Goal: Book appointment/travel/reservation

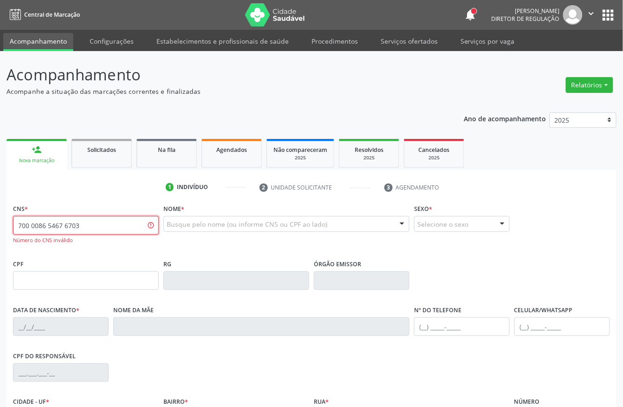
click at [80, 225] on input "700 0086 5467 6703" at bounding box center [86, 225] width 146 height 19
click at [106, 219] on input "700 0086 5467 6703" at bounding box center [86, 225] width 146 height 19
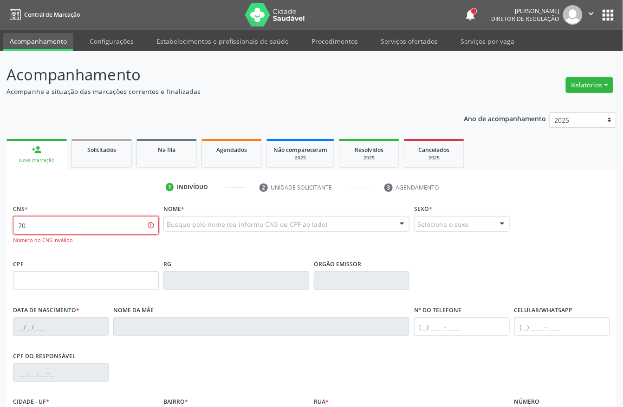
type input "7"
type input "708 2021 5315 0548"
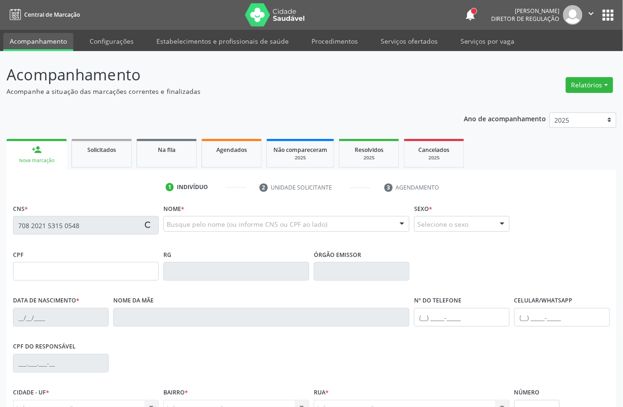
type input "087.810.864-58"
type input "[DATE]"
type input "[PERSON_NAME]"
type input "[PHONE_NUMBER]"
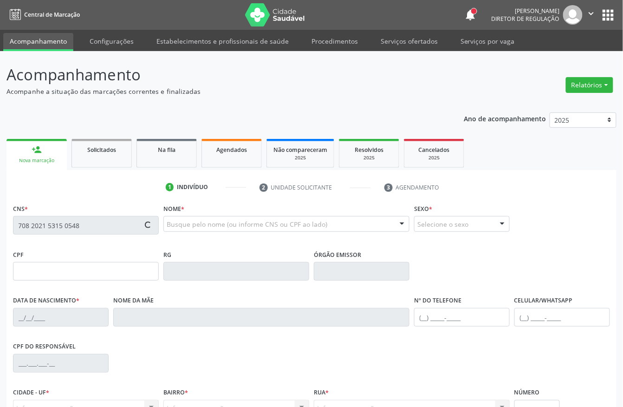
type input "32"
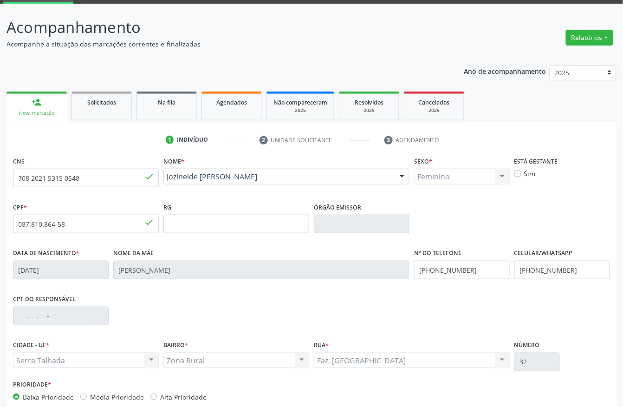
scroll to position [97, 0]
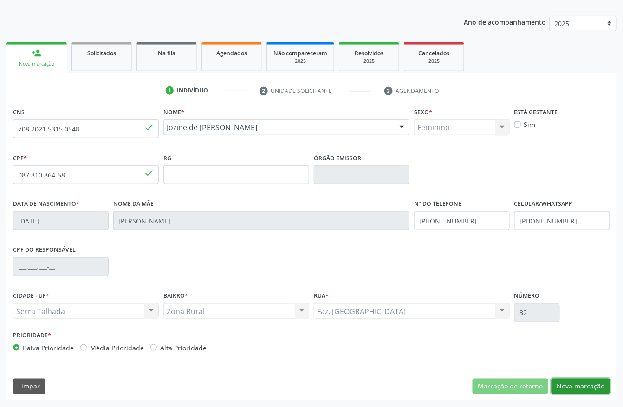
click at [581, 389] on button "Nova marcação" at bounding box center [580, 386] width 58 height 16
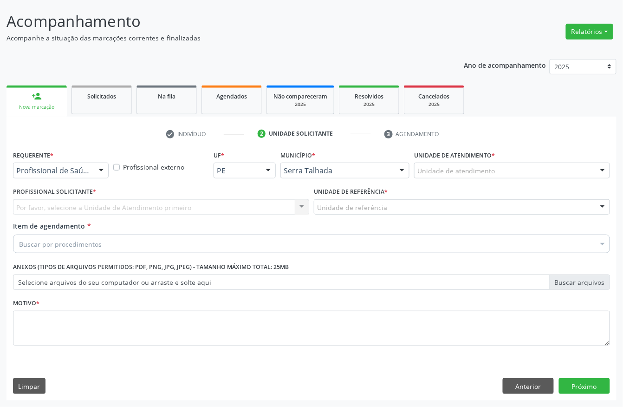
scroll to position [54, 0]
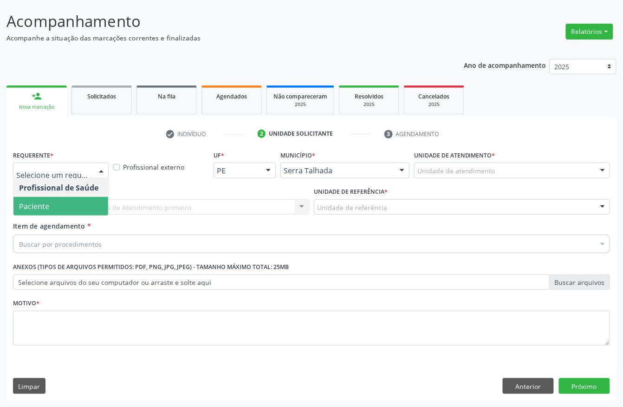
click at [60, 212] on span "Paciente" at bounding box center [60, 206] width 95 height 19
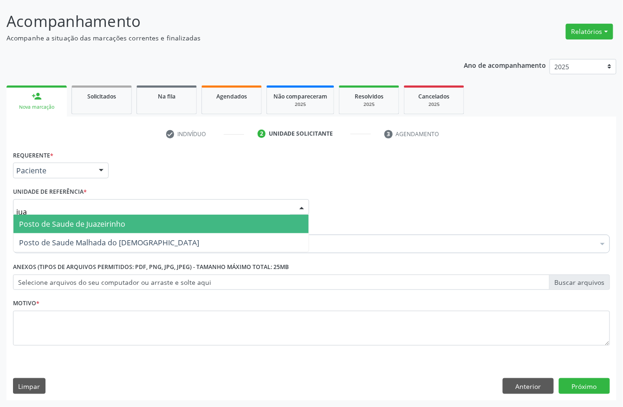
type input "juaz"
click at [61, 221] on span "Posto de Saude de Juazeirinho" at bounding box center [72, 224] width 106 height 10
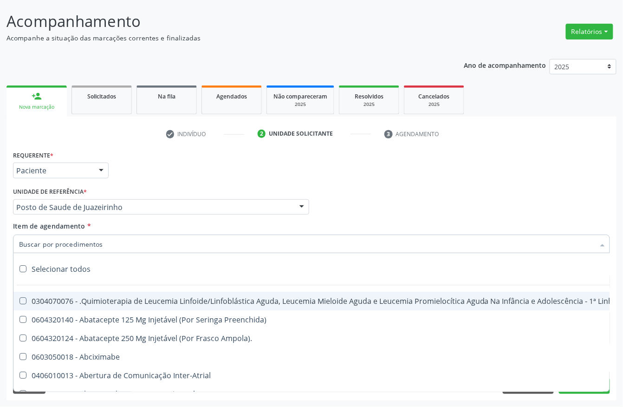
click at [64, 240] on input "Item de agendamento *" at bounding box center [307, 243] width 576 height 19
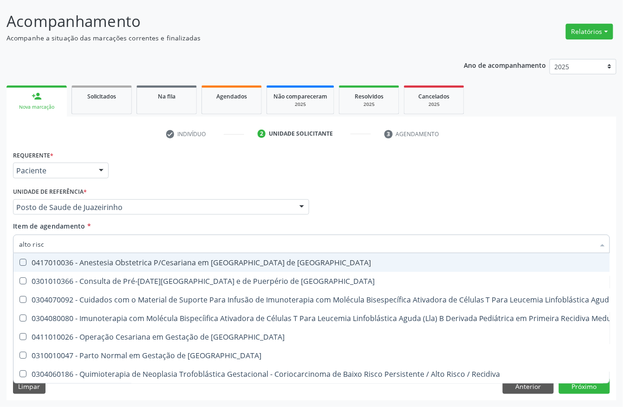
type input "alto risco"
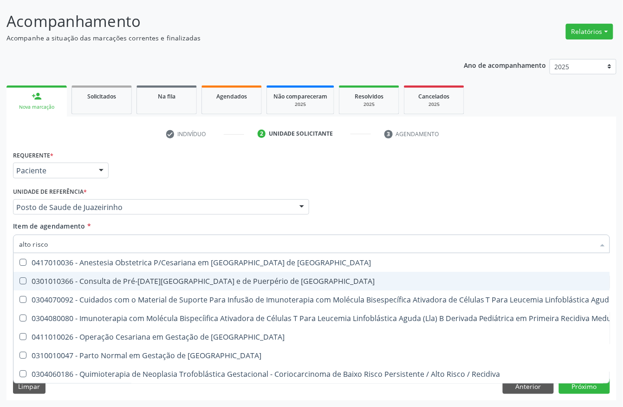
click at [149, 281] on div "0301010366 - Consulta de Pré-[DATE][GEOGRAPHIC_DATA] e de Puerpério de [GEOGRAP…" at bounding box center [495, 280] width 953 height 7
checkbox Risco "true"
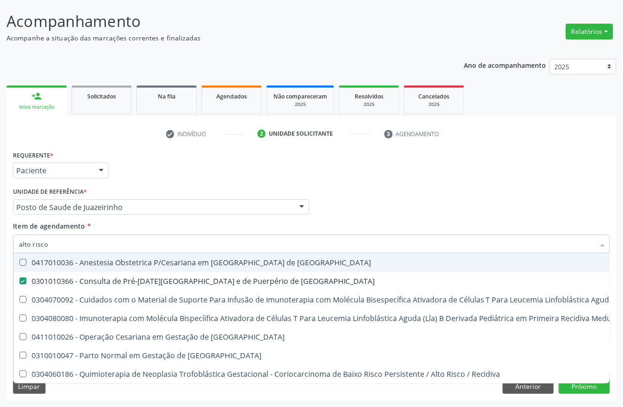
click at [153, 173] on div "Requerente * Paciente Profissional de Saúde Paciente Nenhum resultado encontrad…" at bounding box center [312, 166] width 602 height 36
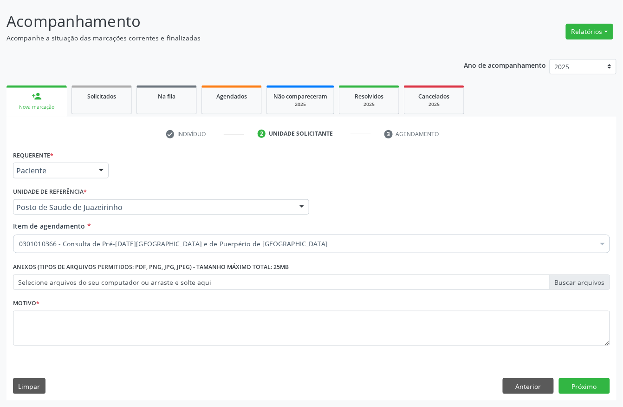
scroll to position [0, 0]
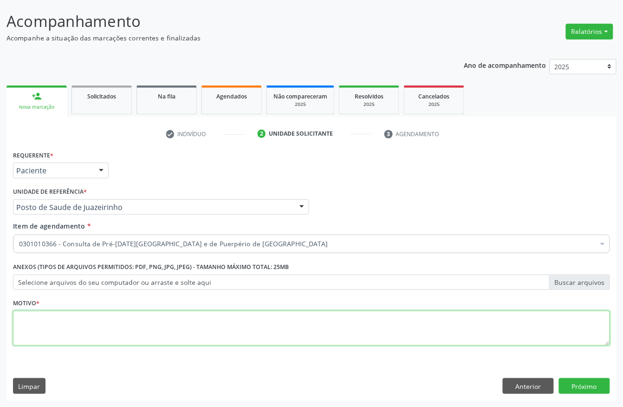
click at [48, 338] on textarea at bounding box center [311, 328] width 597 height 35
type textarea "."
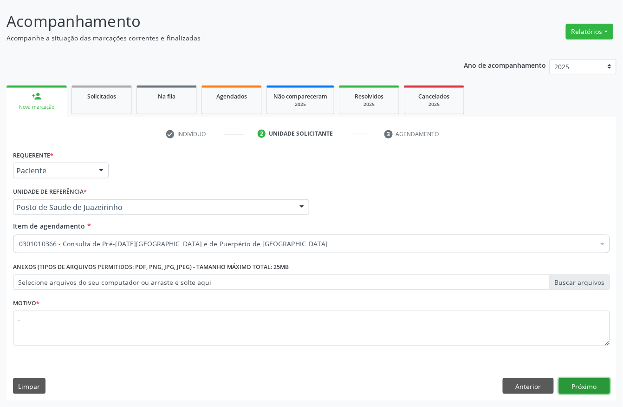
click at [597, 385] on button "Próximo" at bounding box center [584, 386] width 51 height 16
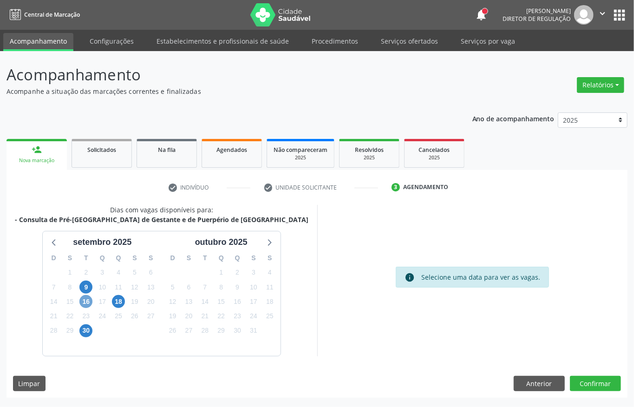
click at [84, 299] on span "16" at bounding box center [85, 301] width 13 height 13
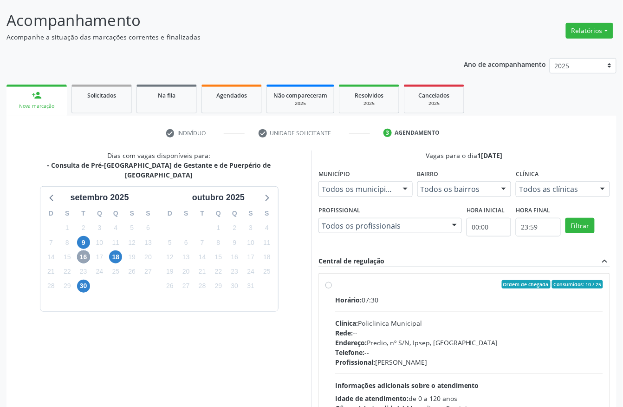
scroll to position [123, 0]
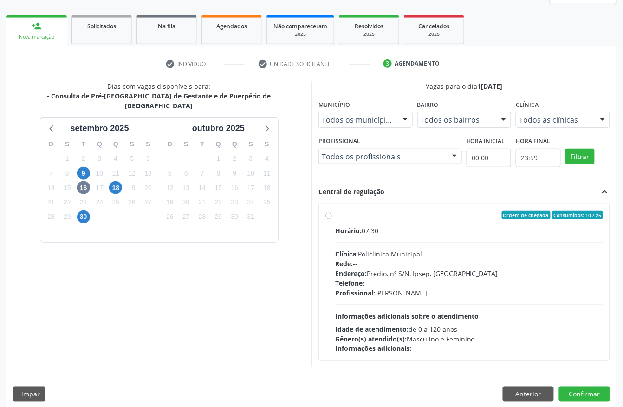
click at [407, 231] on div "Horário: 07:30" at bounding box center [469, 231] width 268 height 10
click at [332, 219] on input "Ordem de chegada Consumidos: 10 / 25 Horário: 07:30 Clínica: Policlinica Munici…" at bounding box center [328, 215] width 6 height 8
radio input "true"
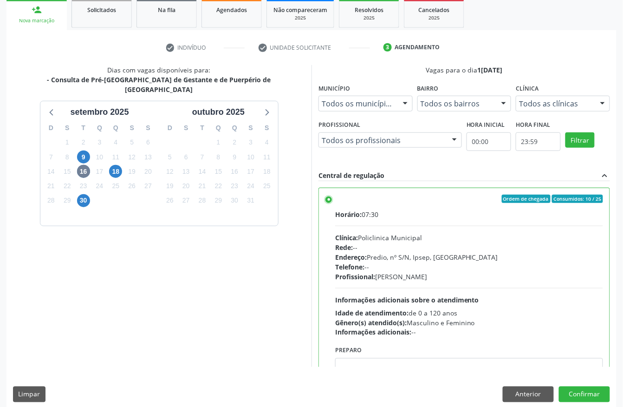
scroll to position [149, 0]
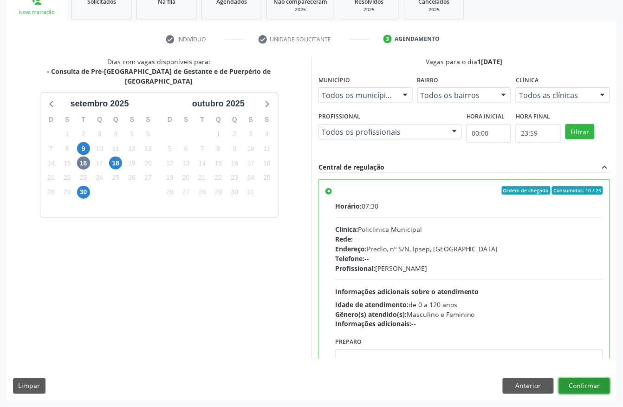
click at [581, 388] on button "Confirmar" at bounding box center [584, 386] width 51 height 16
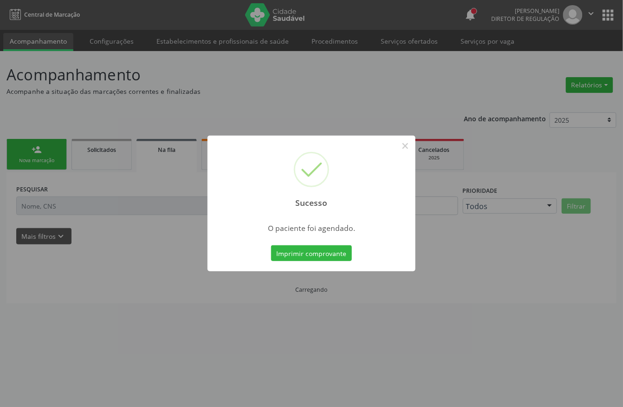
scroll to position [0, 0]
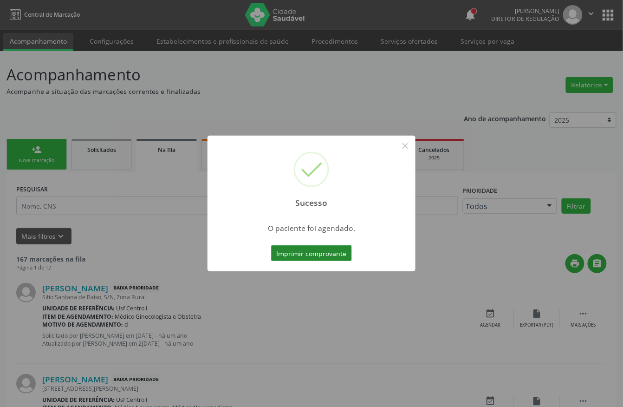
click at [305, 255] on button "Imprimir comprovante" at bounding box center [311, 253] width 81 height 16
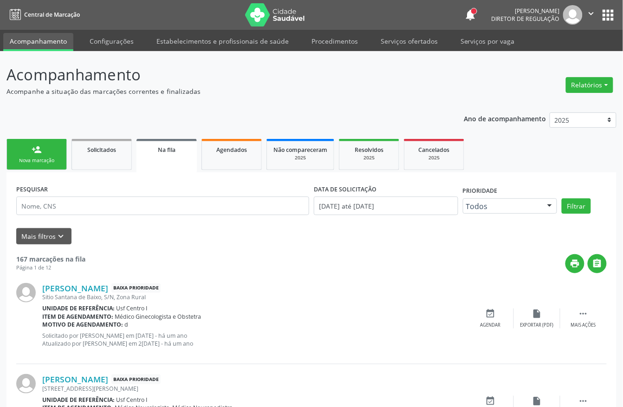
click at [43, 157] on div "Nova marcação" at bounding box center [36, 160] width 46 height 7
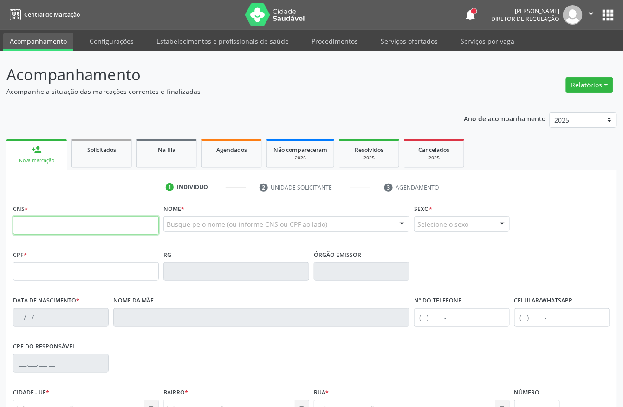
click at [47, 231] on input "text" at bounding box center [86, 225] width 146 height 19
paste input "706 6041 5008 4221"
type input "706 6041 5008 4221"
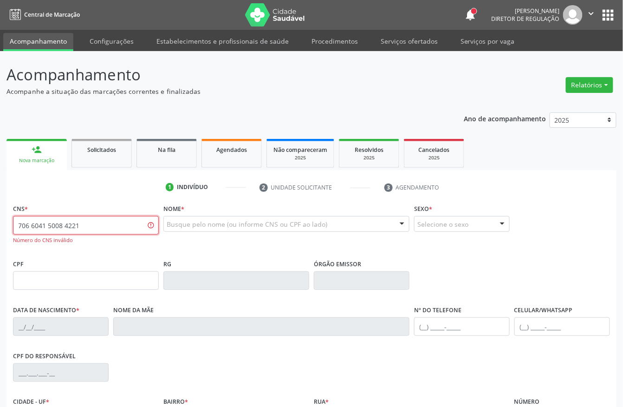
click at [116, 223] on input "706 6041 5008 4221" at bounding box center [86, 225] width 146 height 19
click at [125, 221] on input "706 6041 5008 4221" at bounding box center [86, 225] width 146 height 19
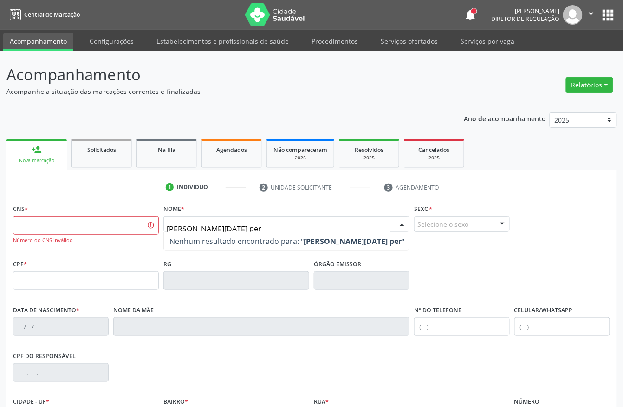
type input "[PERSON_NAME][DATE]"
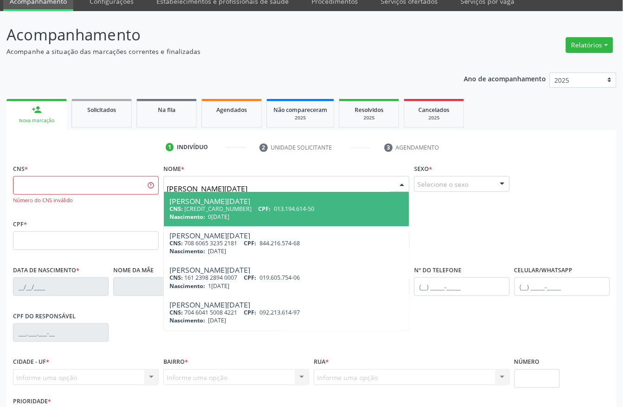
scroll to position [62, 0]
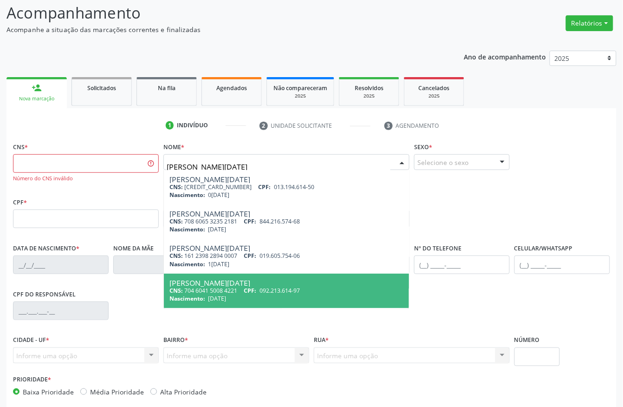
click at [285, 286] on span "092.213.614-97" at bounding box center [279, 290] width 40 height 8
type input "704 6041 5008 4221"
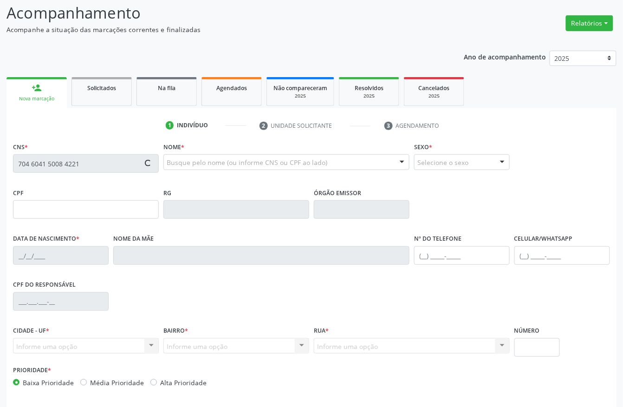
type input "092.213.614-97"
type input "[DATE]"
type input "[PERSON_NAME] da [PERSON_NAME]"
type input "[PHONE_NUMBER]"
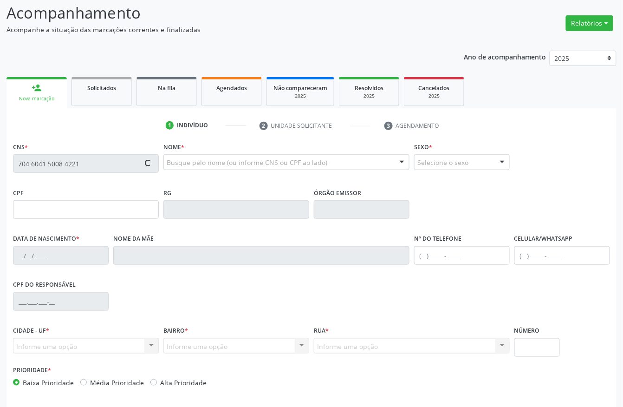
type input "S/N"
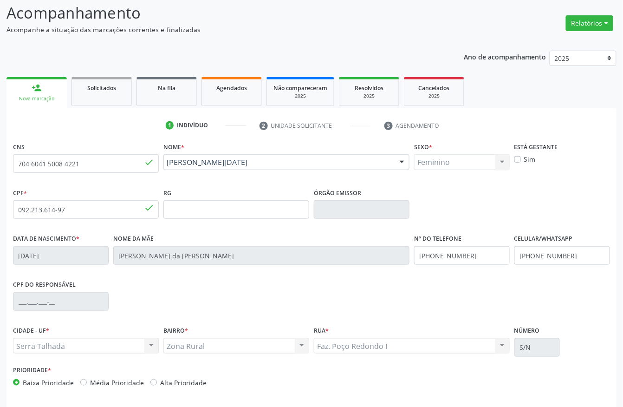
scroll to position [97, 0]
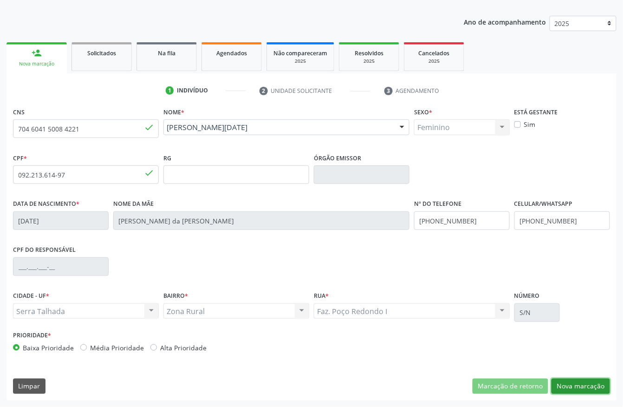
click at [595, 386] on button "Nova marcação" at bounding box center [580, 386] width 58 height 16
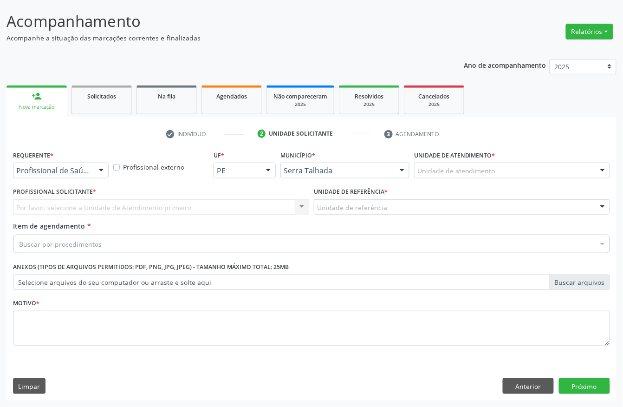
scroll to position [54, 0]
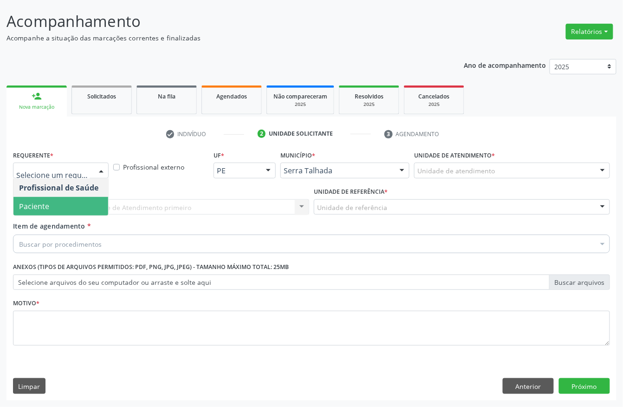
click at [58, 204] on span "Paciente" at bounding box center [60, 206] width 95 height 19
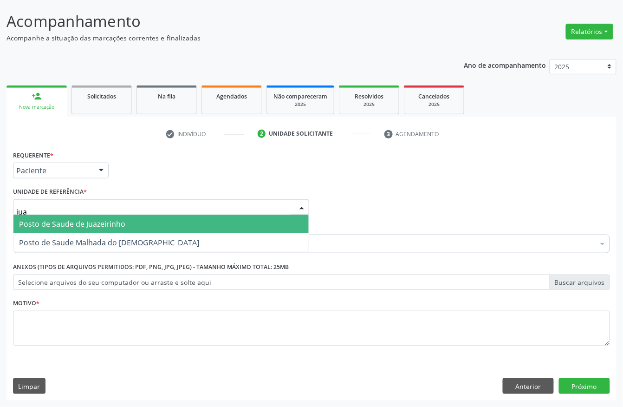
type input "jua"
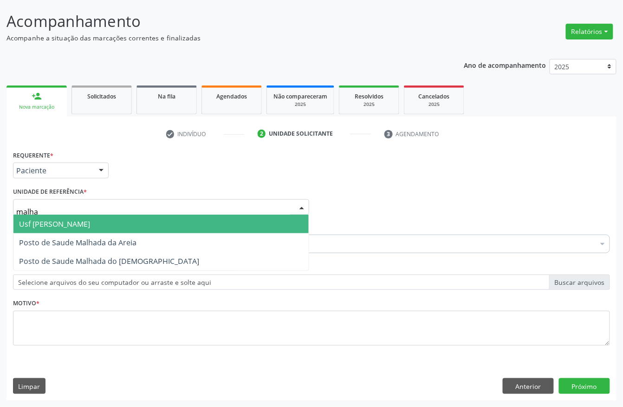
type input "malhad"
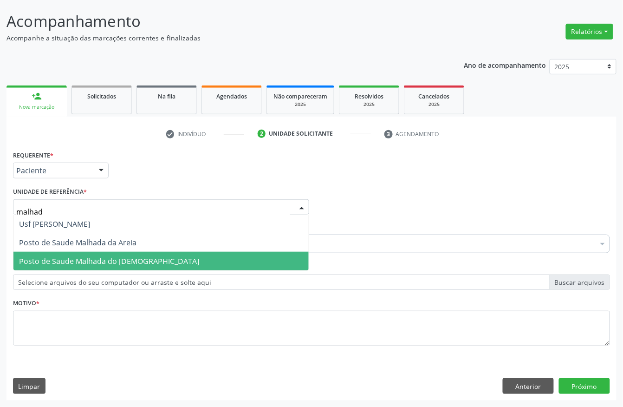
click at [93, 269] on span "Posto de Saude Malhada do [DEMOGRAPHIC_DATA]" at bounding box center [160, 261] width 295 height 19
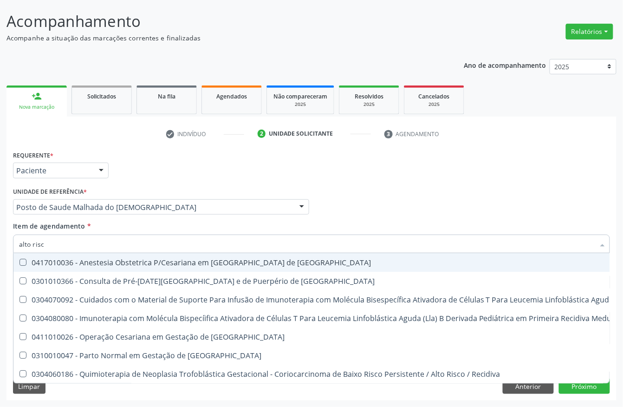
type input "alto risco"
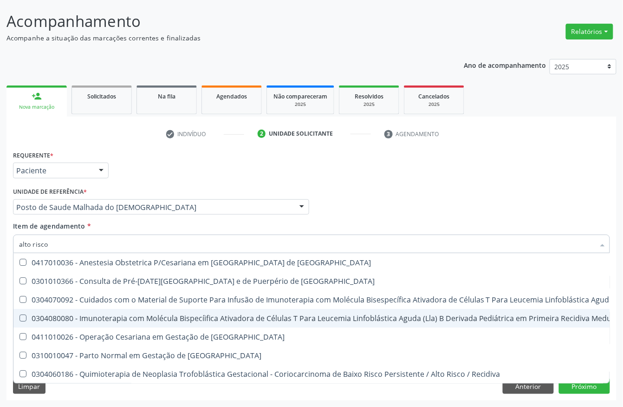
scroll to position [2, 0]
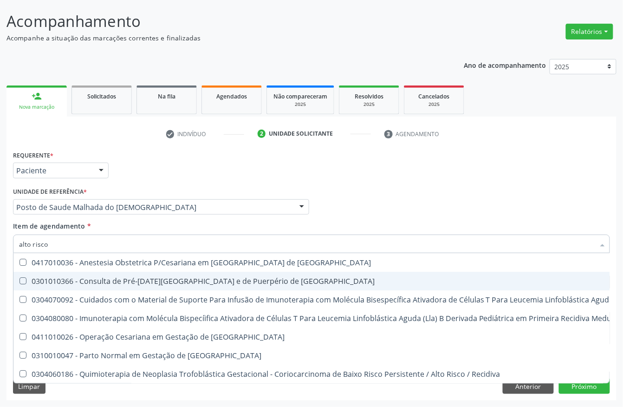
click at [203, 283] on span "0301010366 - Consulta de Pré-[DATE][GEOGRAPHIC_DATA] e de Puerpério de [GEOGRAP…" at bounding box center [495, 281] width 964 height 19
checkbox Risco "true"
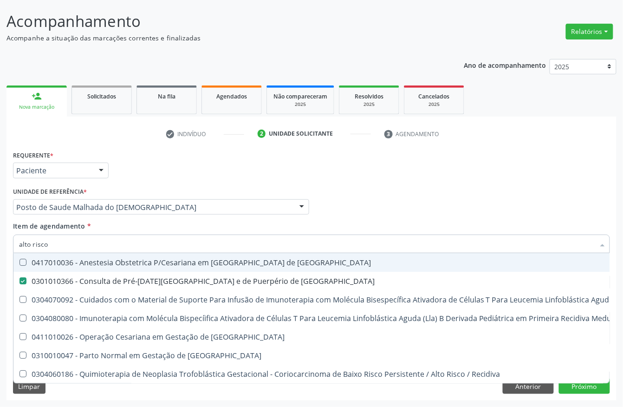
click at [197, 175] on div "Requerente * Paciente Profissional de Saúde Paciente Nenhum resultado encontrad…" at bounding box center [312, 166] width 602 height 36
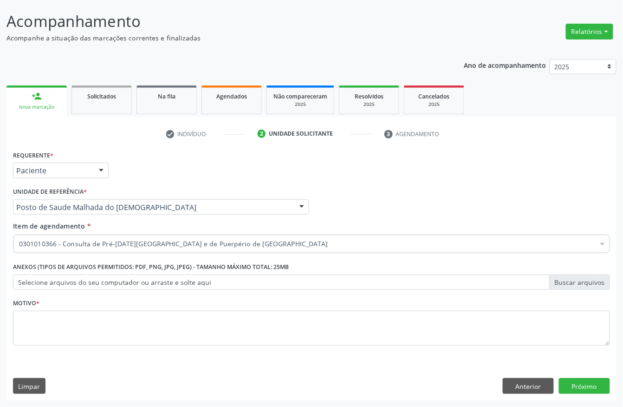
scroll to position [0, 0]
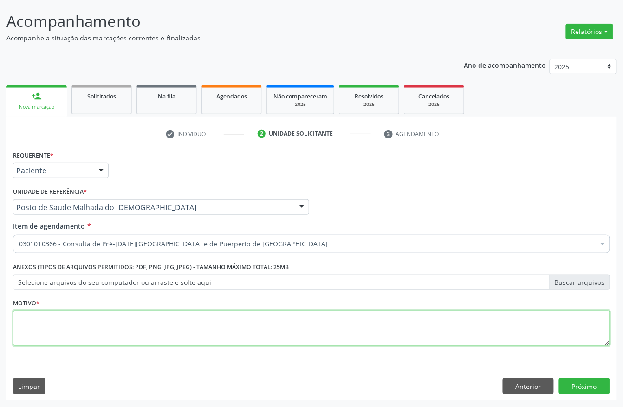
click at [78, 337] on textarea at bounding box center [311, 328] width 597 height 35
type textarea "."
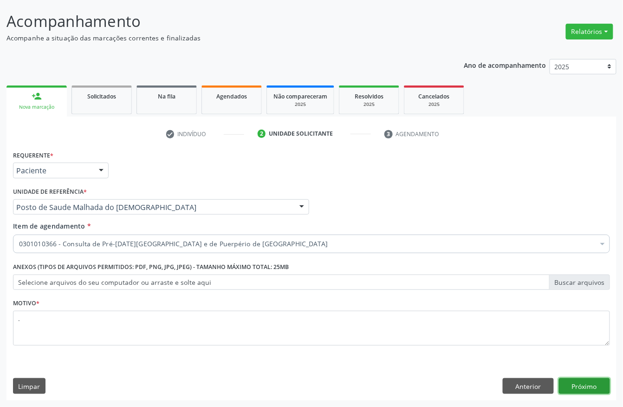
click at [580, 382] on button "Próximo" at bounding box center [584, 386] width 51 height 16
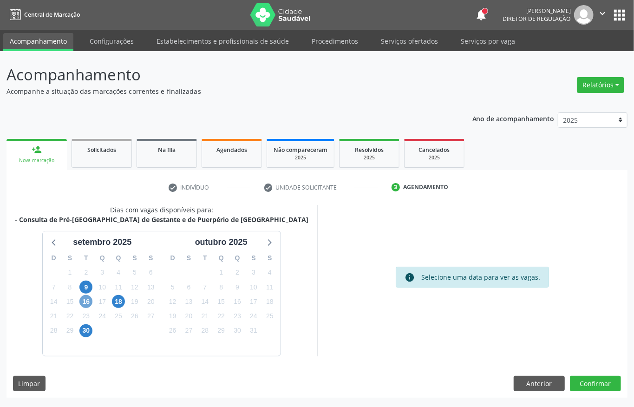
click at [84, 303] on span "16" at bounding box center [85, 301] width 13 height 13
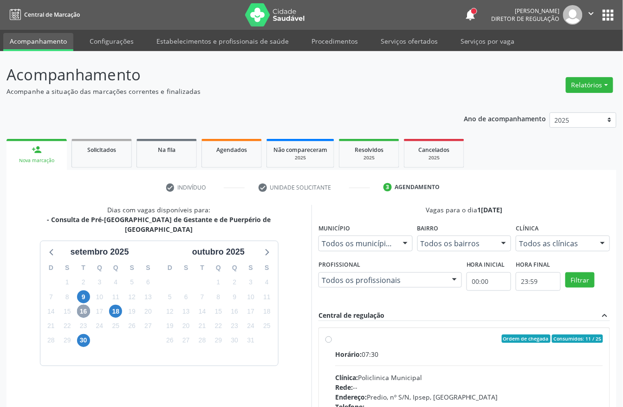
scroll to position [123, 0]
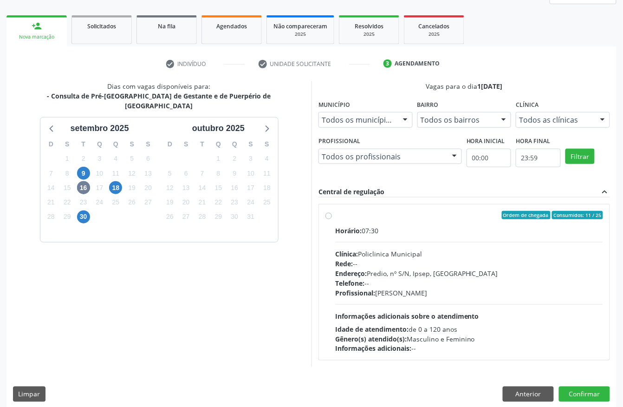
click at [381, 247] on div "Horário: 07:30 Clínica: Policlinica Municipal Rede: -- Endereço: Predio, nº S/N…" at bounding box center [469, 290] width 268 height 128
click at [332, 219] on input "Ordem de chegada Consumidos: 11 / 25 Horário: 07:30 Clínica: Policlinica Munici…" at bounding box center [328, 215] width 6 height 8
radio input "true"
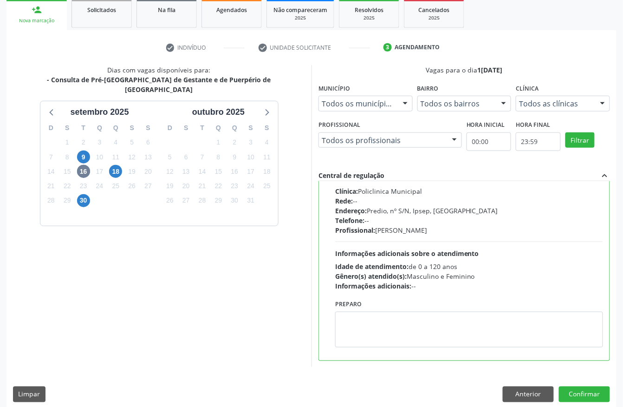
scroll to position [149, 0]
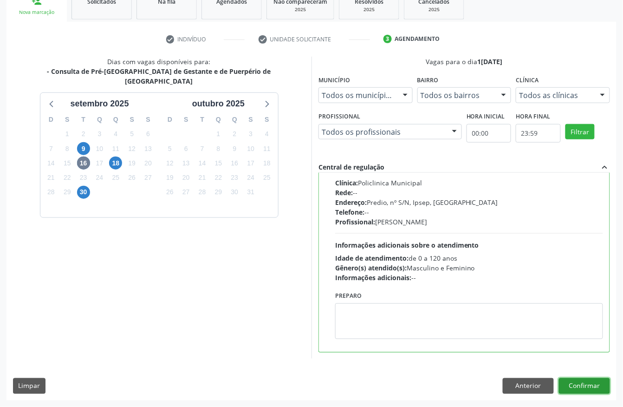
click at [583, 385] on button "Confirmar" at bounding box center [584, 386] width 51 height 16
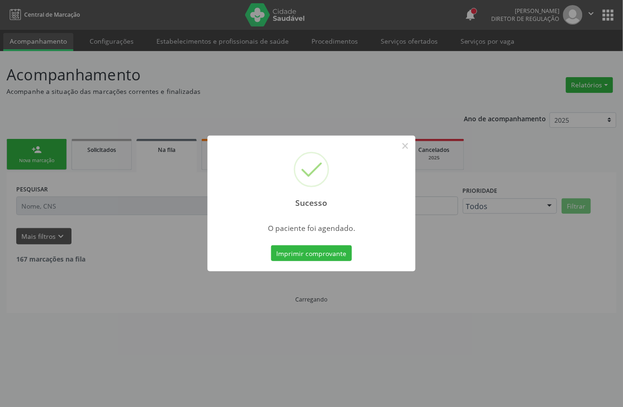
scroll to position [0, 0]
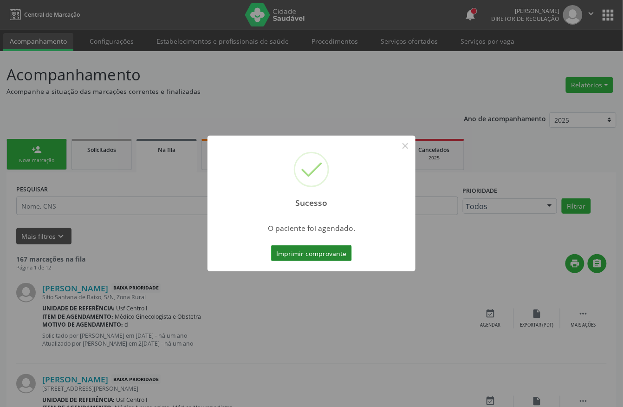
click at [299, 250] on button "Imprimir comprovante" at bounding box center [311, 253] width 81 height 16
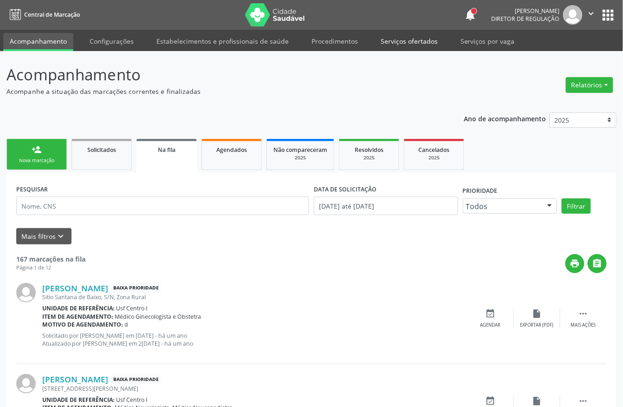
click at [410, 40] on link "Serviços ofertados" at bounding box center [409, 41] width 70 height 16
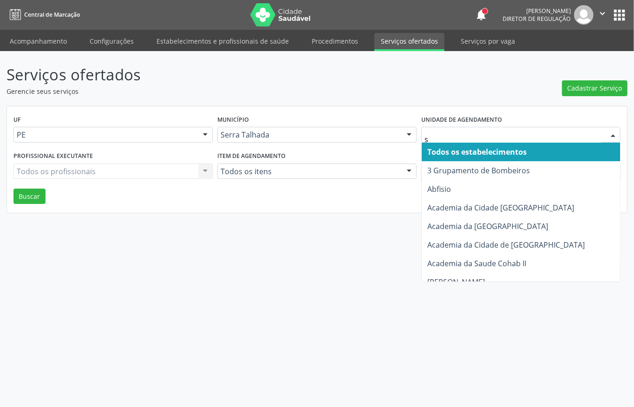
type input "s b"
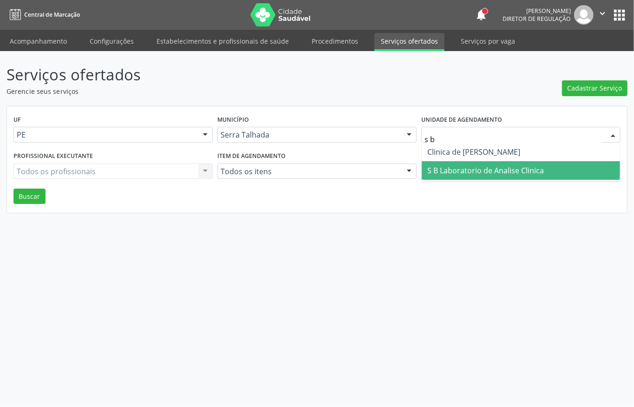
click at [449, 171] on span "S B Laboratorio de Analise Clinica" at bounding box center [485, 170] width 116 height 10
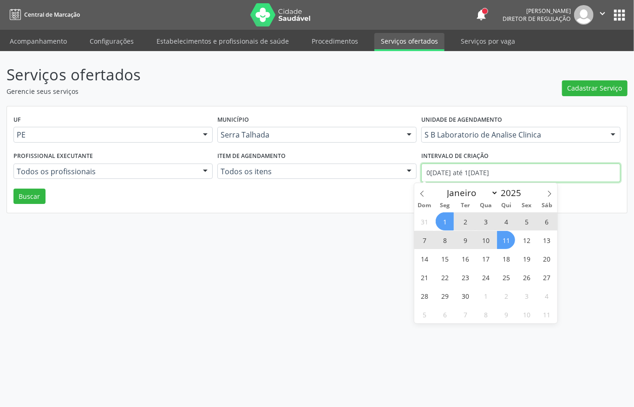
click at [446, 172] on input "0[DATE] até 1[DATE]" at bounding box center [520, 172] width 199 height 19
click at [422, 195] on icon at bounding box center [422, 193] width 6 height 6
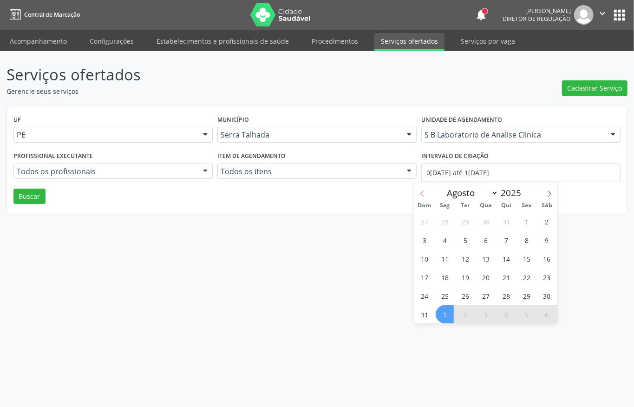
click at [422, 195] on icon at bounding box center [422, 193] width 6 height 6
select select "6"
click at [465, 218] on span "1" at bounding box center [465, 221] width 18 height 18
type input "0[DATE]"
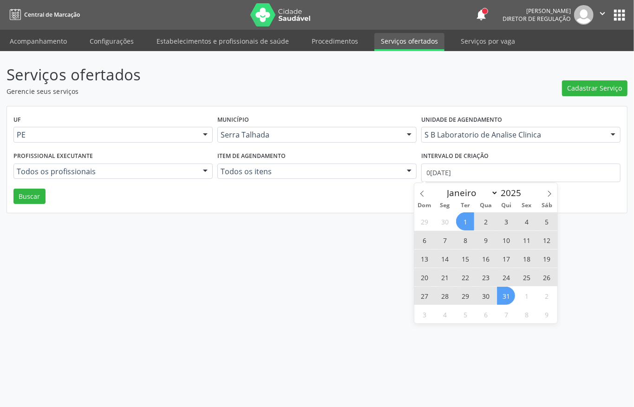
click at [507, 300] on span "31" at bounding box center [506, 295] width 18 height 18
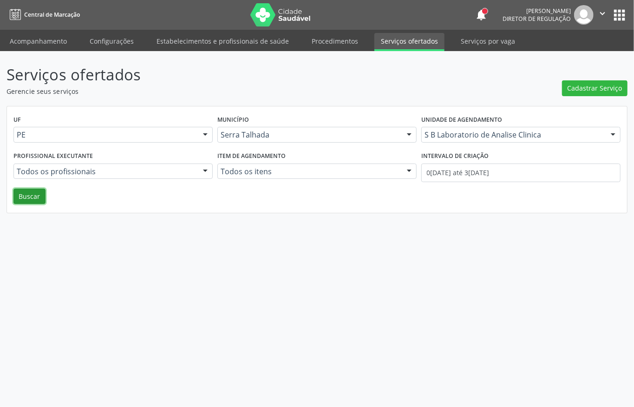
click at [28, 197] on button "Buscar" at bounding box center [29, 196] width 32 height 16
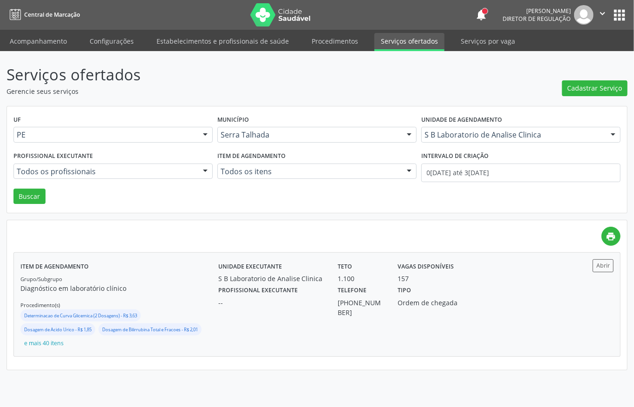
click at [453, 307] on div "Ordem de chegada" at bounding box center [435, 303] width 77 height 10
click at [56, 43] on link "Acompanhamento" at bounding box center [38, 41] width 70 height 16
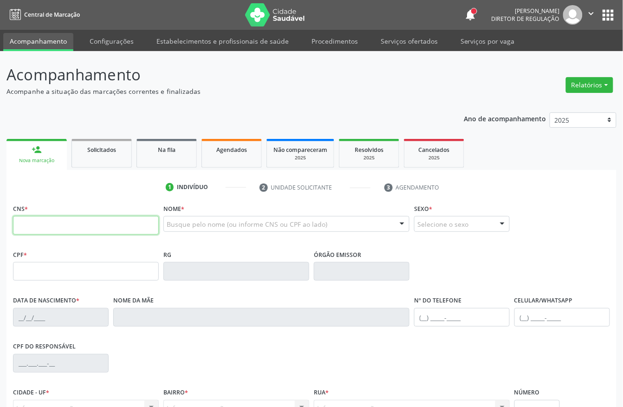
click at [77, 229] on input "text" at bounding box center [86, 225] width 146 height 19
click at [84, 232] on input "text" at bounding box center [86, 225] width 146 height 19
type input "700 5015 3585 5452"
type input "024.337.264-76"
type input "[DATE]"
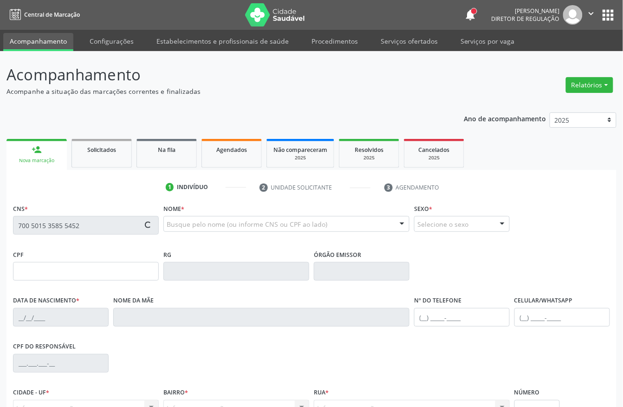
type input "[PERSON_NAME]"
type input "[PHONE_NUMBER]"
type input "S/N"
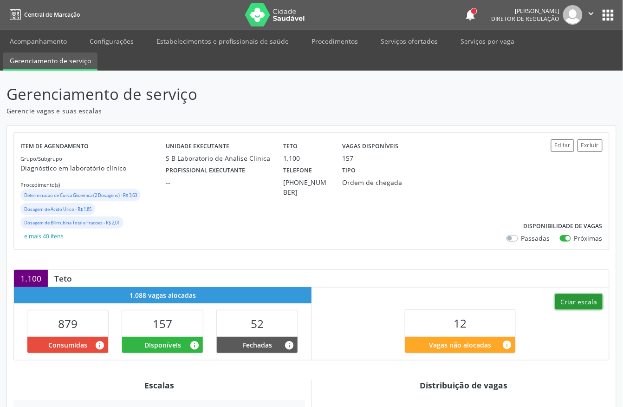
click at [570, 301] on button "Criar escala" at bounding box center [578, 302] width 47 height 16
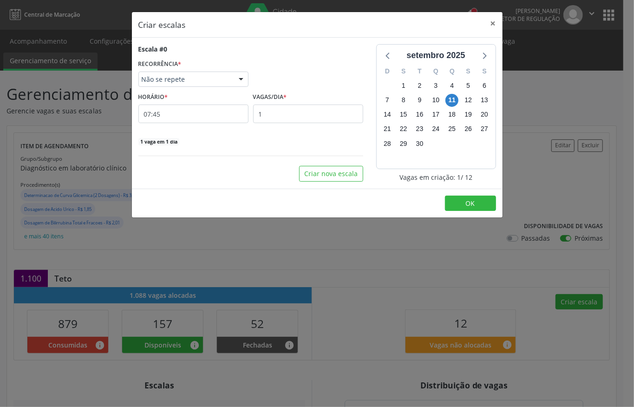
select select "8"
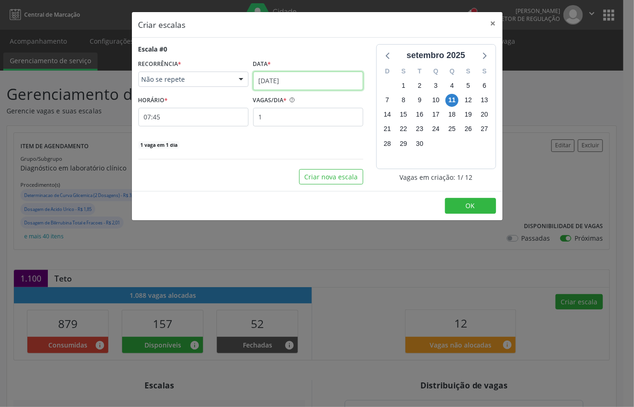
click at [283, 80] on input "11/09/2025" at bounding box center [308, 80] width 110 height 19
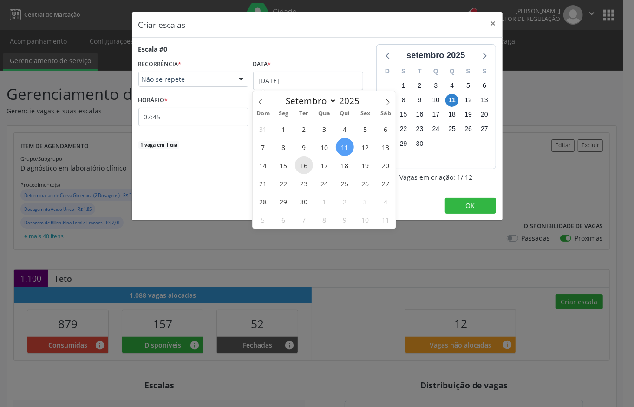
click at [304, 164] on span "16" at bounding box center [304, 165] width 18 height 18
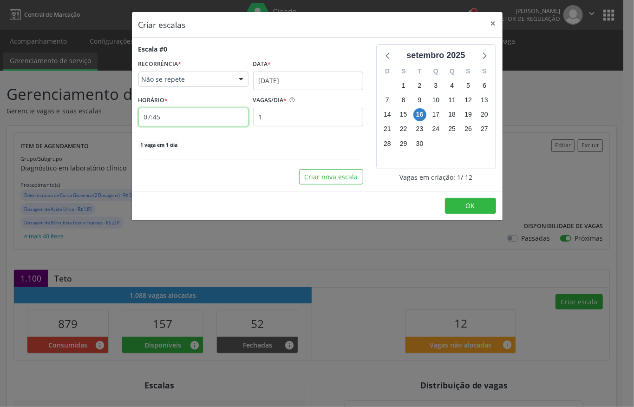
click at [174, 121] on input "07:45" at bounding box center [193, 117] width 110 height 19
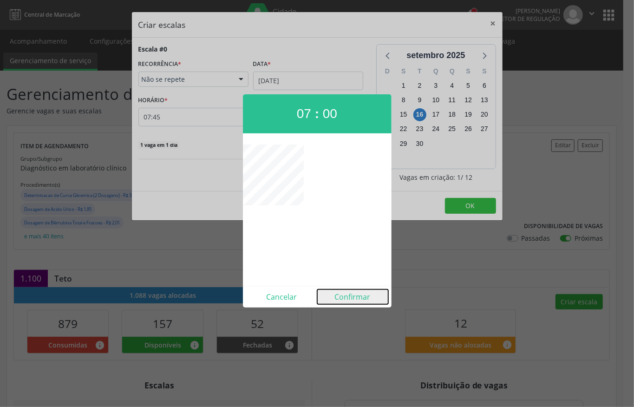
click at [372, 291] on button "Confirmar" at bounding box center [352, 296] width 71 height 15
type input "07:00"
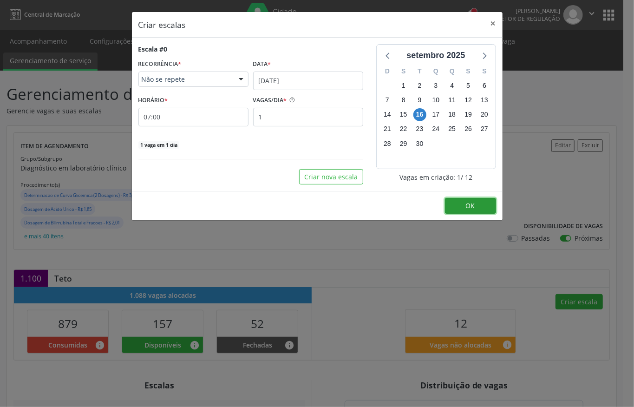
click at [478, 208] on button "OK" at bounding box center [470, 206] width 51 height 16
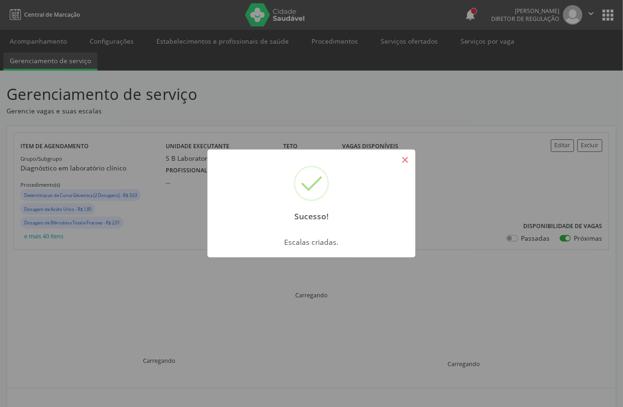
click at [407, 162] on button "×" at bounding box center [405, 160] width 16 height 16
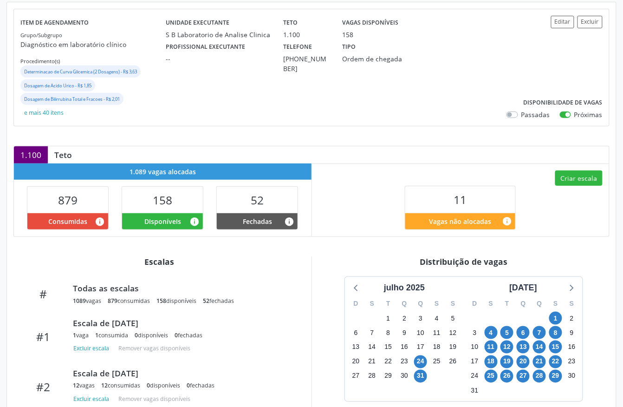
scroll to position [186, 0]
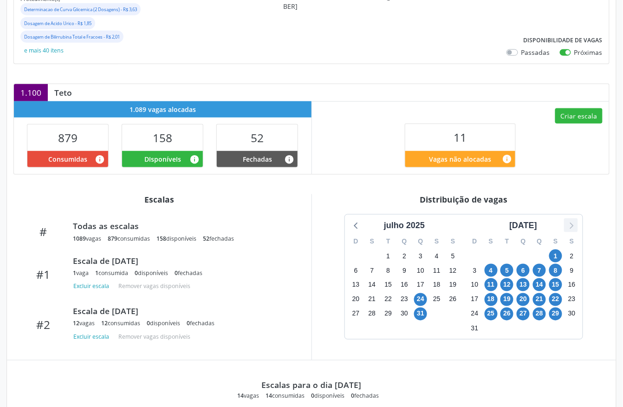
click at [570, 226] on icon at bounding box center [571, 225] width 12 height 12
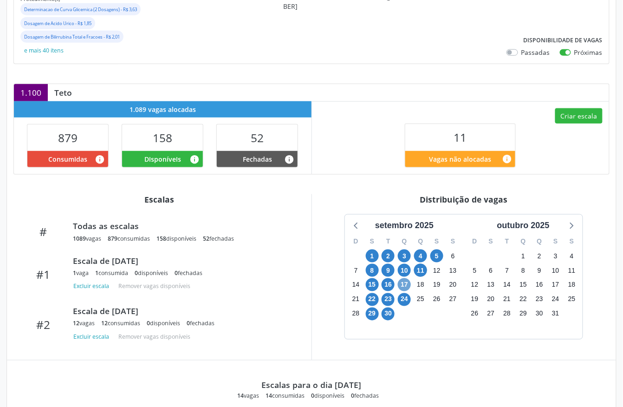
click at [405, 287] on span "17" at bounding box center [404, 284] width 13 height 13
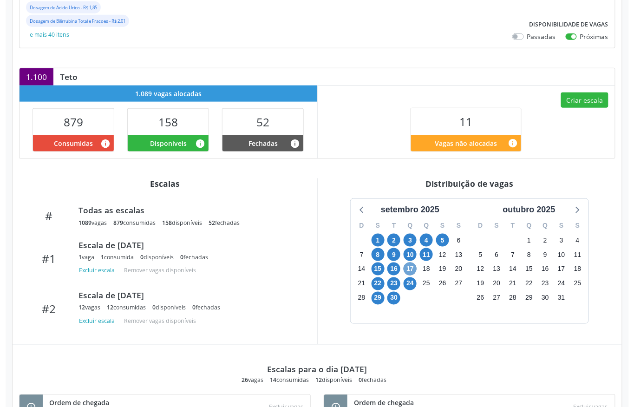
scroll to position [0, 0]
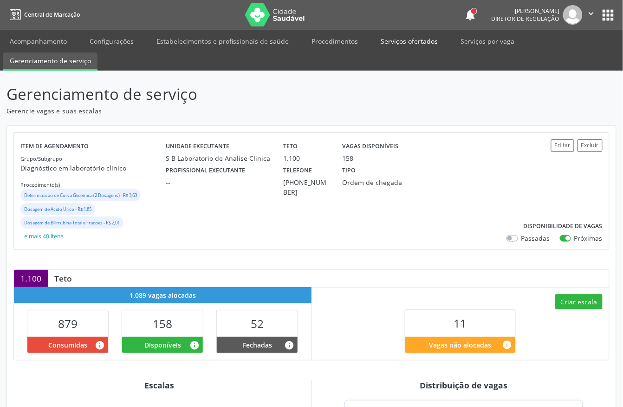
click at [387, 36] on link "Serviços ofertados" at bounding box center [409, 41] width 70 height 16
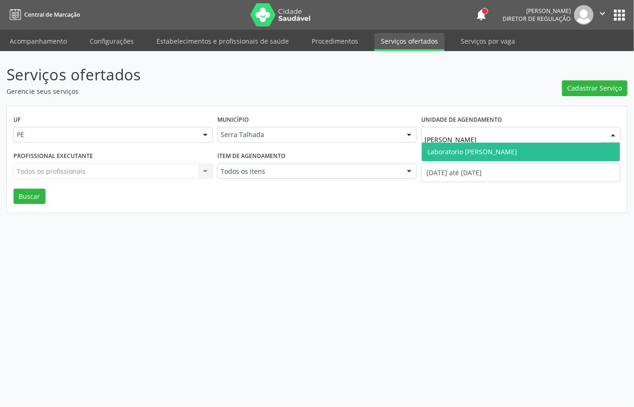
type input "PAULO TERT"
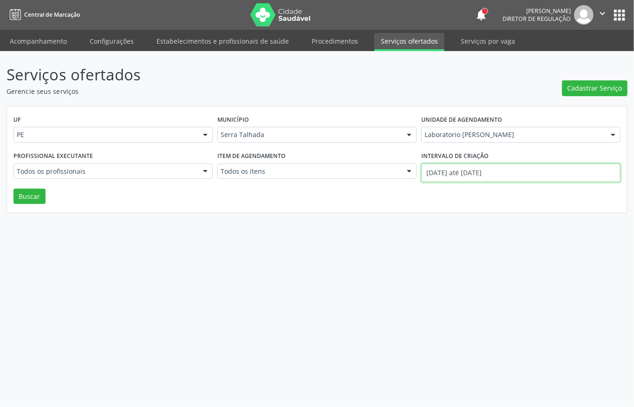
click at [479, 173] on input "0[DATE] até 1[DATE]" at bounding box center [520, 172] width 199 height 19
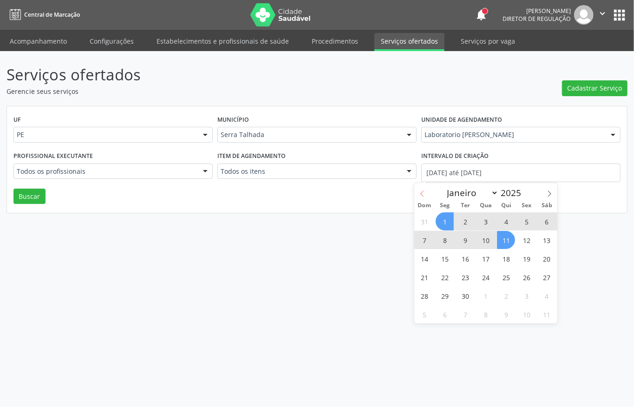
click at [422, 194] on icon at bounding box center [422, 193] width 6 height 6
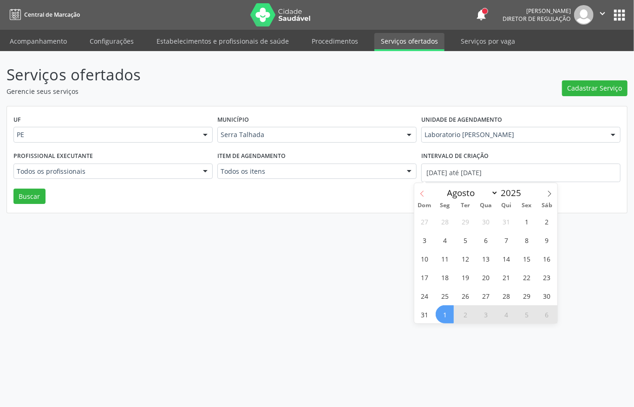
click at [422, 194] on icon at bounding box center [422, 193] width 6 height 6
select select "6"
click at [466, 217] on span "1" at bounding box center [465, 221] width 18 height 18
type input "0[DATE]"
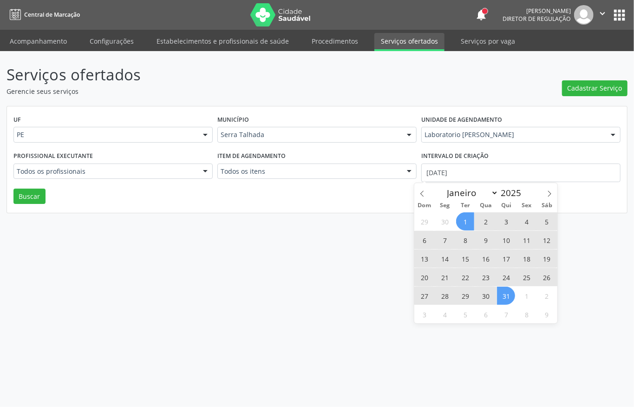
click at [508, 297] on span "31" at bounding box center [506, 295] width 18 height 18
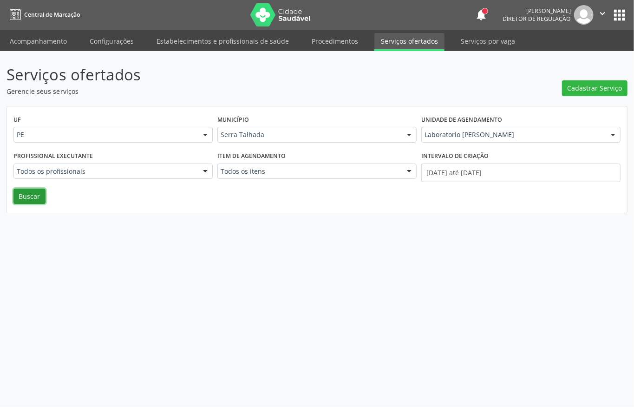
click at [20, 195] on button "Buscar" at bounding box center [29, 196] width 32 height 16
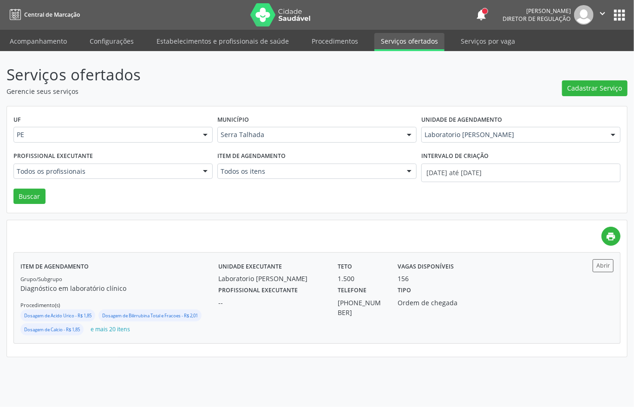
click at [520, 276] on div "Unidade executante Laboratorio Jose Paulo Terto Teto 1.500 Vagas disponíveis 156" at bounding box center [391, 271] width 359 height 24
